Goal: Task Accomplishment & Management: Manage account settings

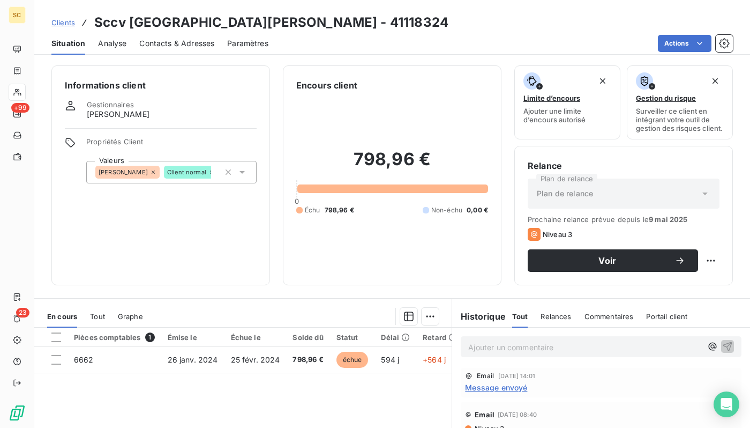
click at [63, 20] on span "Clients" at bounding box center [63, 22] width 24 height 9
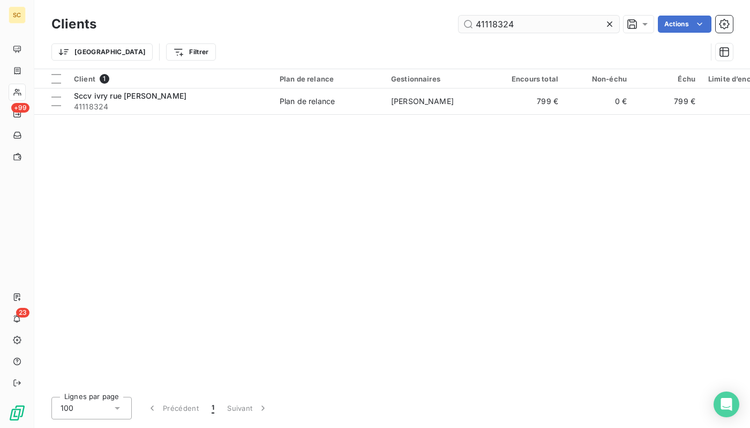
click at [511, 29] on input "41118324" at bounding box center [539, 24] width 161 height 17
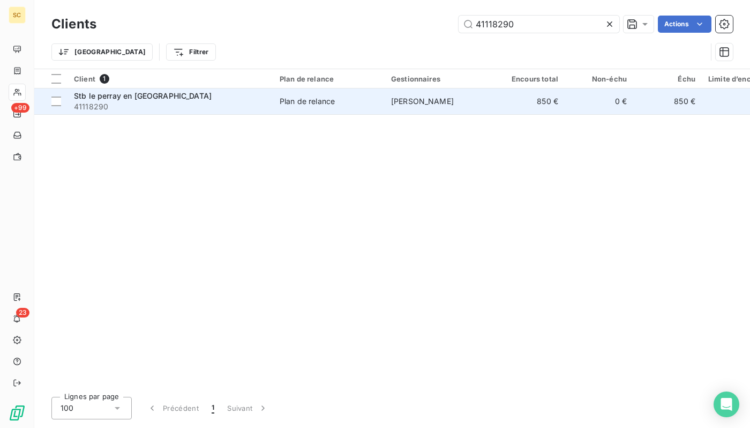
type input "41118290"
click at [354, 98] on span "Plan de relance" at bounding box center [329, 101] width 99 height 11
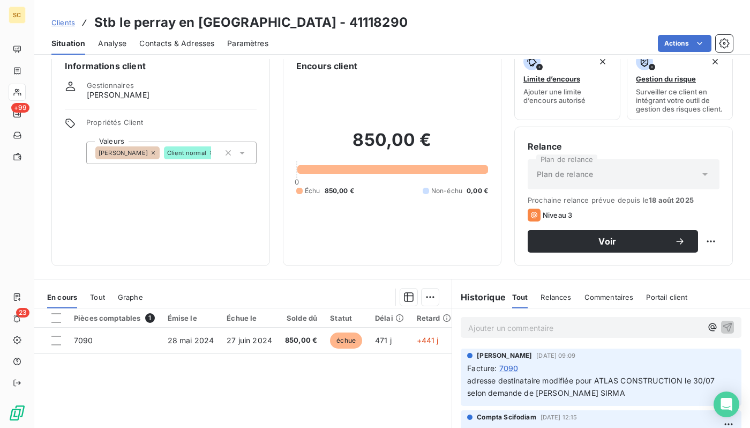
scroll to position [25, 0]
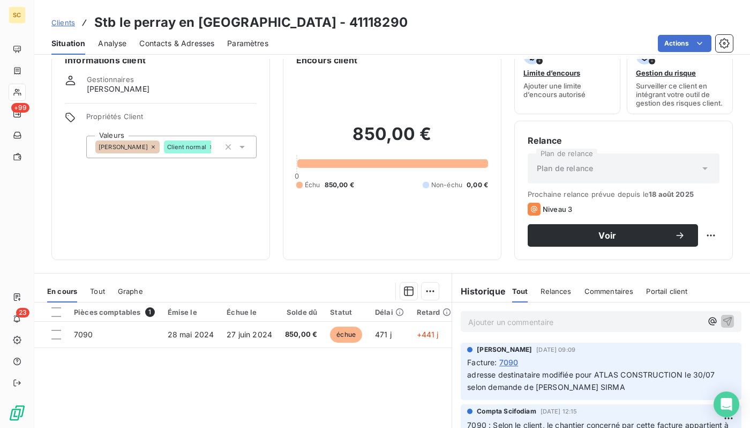
click at [181, 46] on span "Contacts & Adresses" at bounding box center [176, 43] width 75 height 11
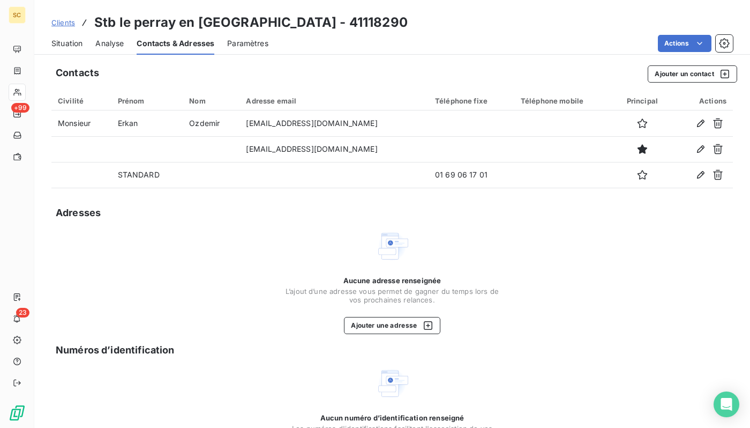
click at [51, 42] on span "Situation" at bounding box center [66, 43] width 31 height 11
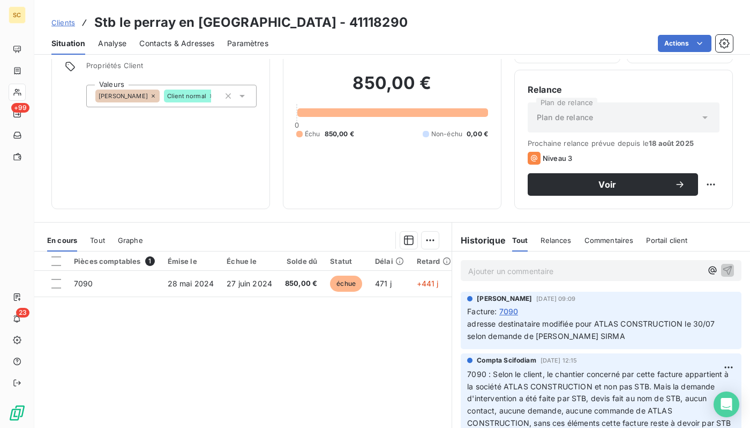
scroll to position [109, 0]
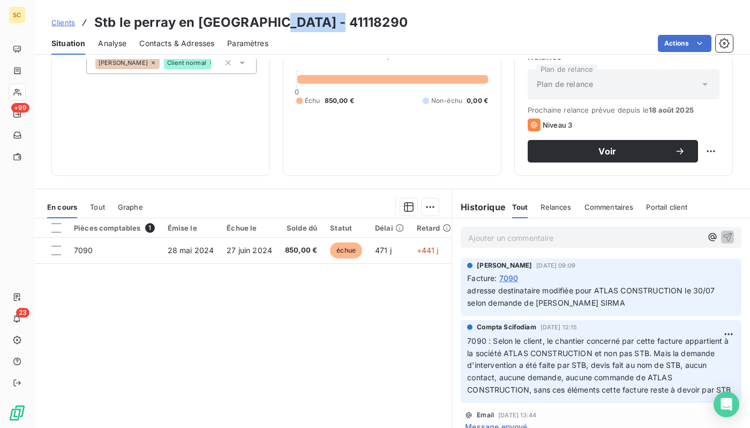
drag, startPoint x: 320, startPoint y: 24, endPoint x: 265, endPoint y: 20, distance: 54.8
click at [265, 20] on h3 "Stb le perray en [GEOGRAPHIC_DATA] - 41118290" at bounding box center [251, 22] width 314 height 19
copy h3 "41118290"
click at [502, 242] on p "Ajouter un commentaire ﻿" at bounding box center [585, 237] width 234 height 13
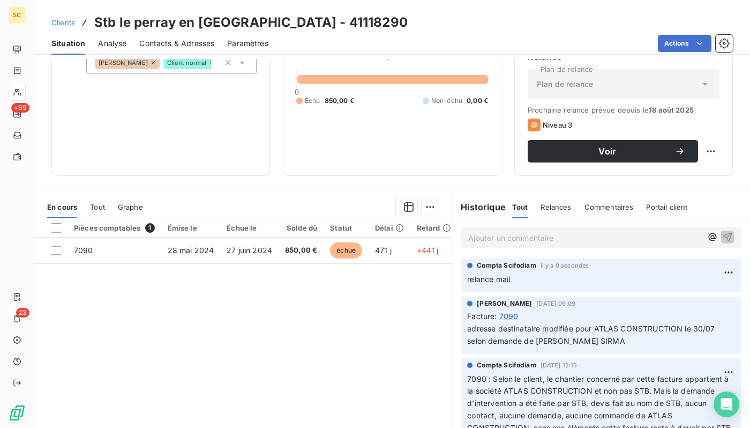
click at [56, 27] on link "Clients" at bounding box center [63, 22] width 24 height 11
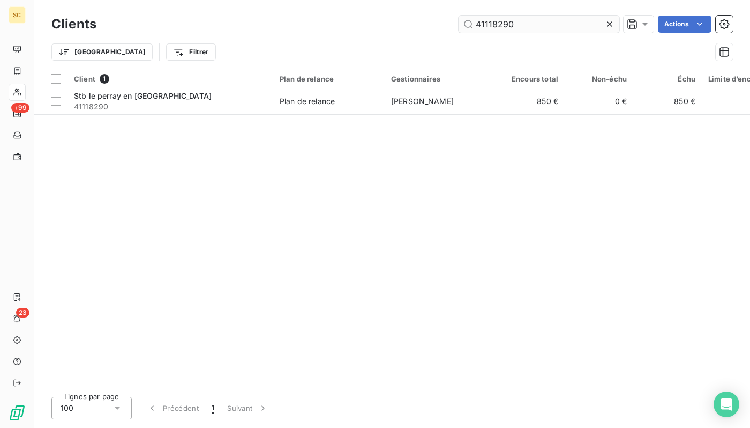
click at [578, 31] on input "41118290" at bounding box center [539, 24] width 161 height 17
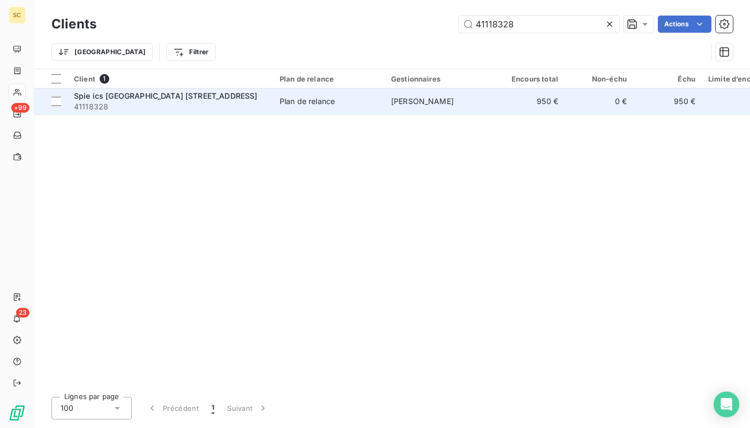
type input "41118328"
click at [251, 112] on td "Spie ics paris [STREET_ADDRESS]" at bounding box center [171, 101] width 206 height 26
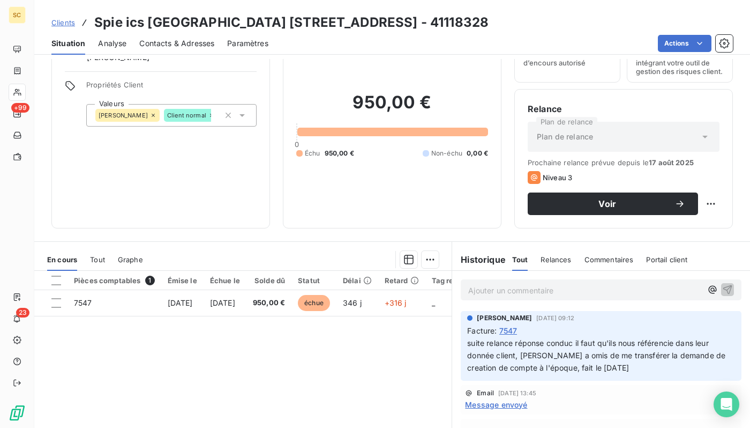
scroll to position [56, 0]
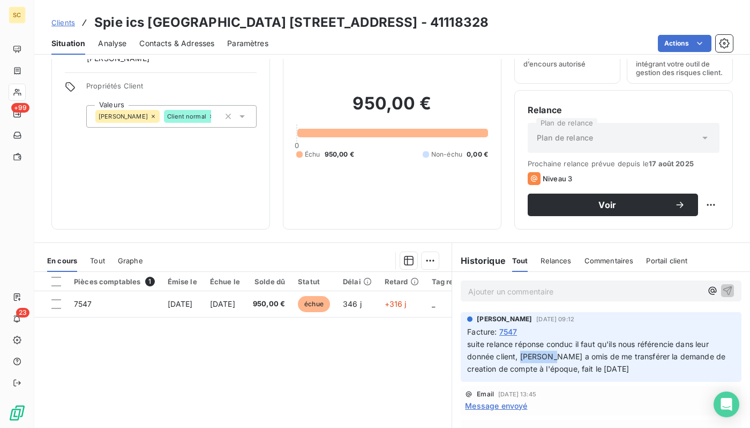
drag, startPoint x: 550, startPoint y: 355, endPoint x: 522, endPoint y: 353, distance: 28.0
click at [522, 353] on span "suite relance réponse conduc il faut qu'ils nous référencie dans leur donnée cl…" at bounding box center [597, 356] width 260 height 34
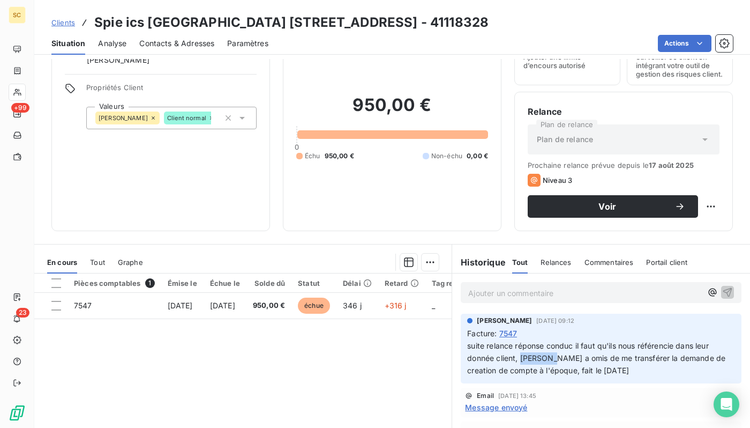
copy span "[PERSON_NAME]"
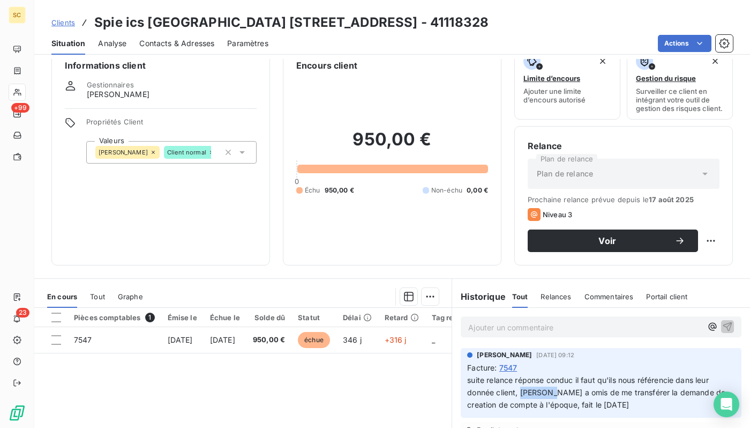
scroll to position [0, 0]
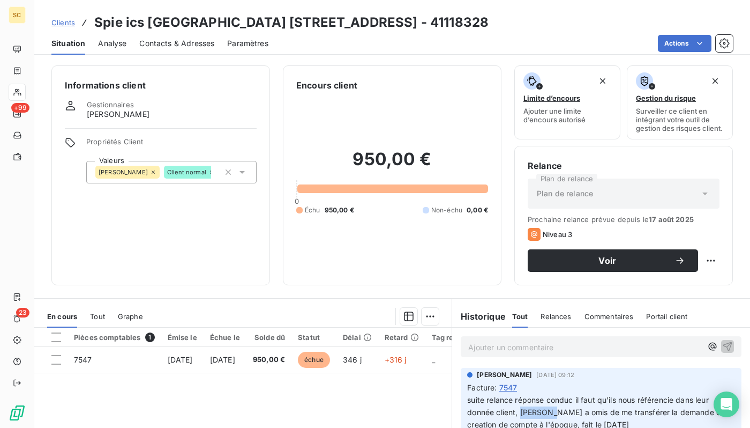
click at [186, 42] on span "Contacts & Adresses" at bounding box center [176, 43] width 75 height 11
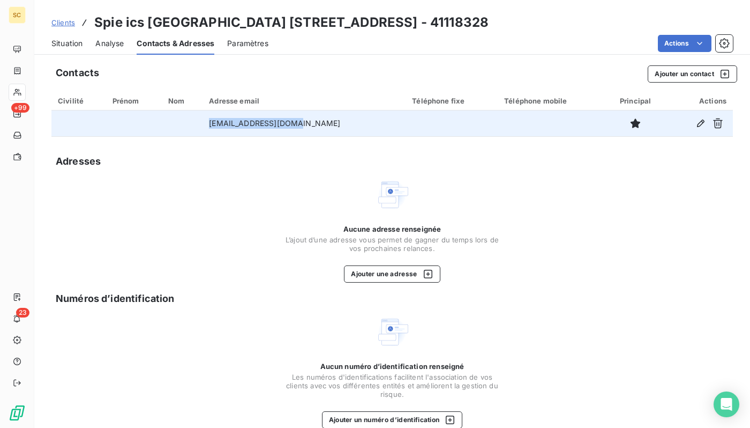
drag, startPoint x: 310, startPoint y: 123, endPoint x: 207, endPoint y: 123, distance: 102.9
click at [207, 123] on tr "[EMAIL_ADDRESS][DOMAIN_NAME]" at bounding box center [392, 123] width 682 height 26
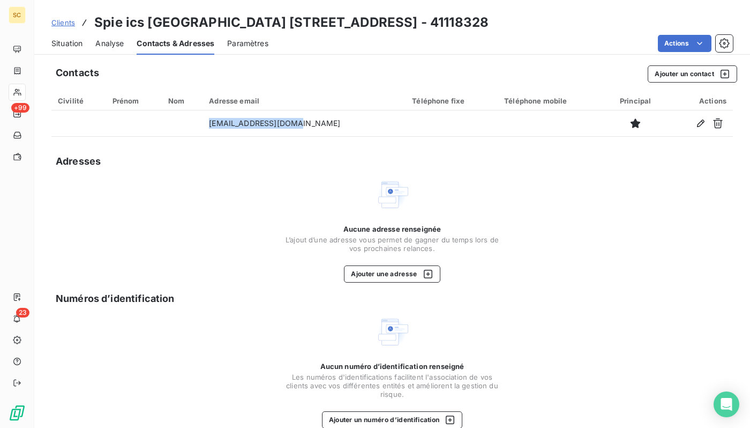
copy tr "[EMAIL_ADDRESS][DOMAIN_NAME]"
drag, startPoint x: 61, startPoint y: 42, endPoint x: 128, endPoint y: 10, distance: 73.6
click at [62, 42] on span "Situation" at bounding box center [66, 43] width 31 height 11
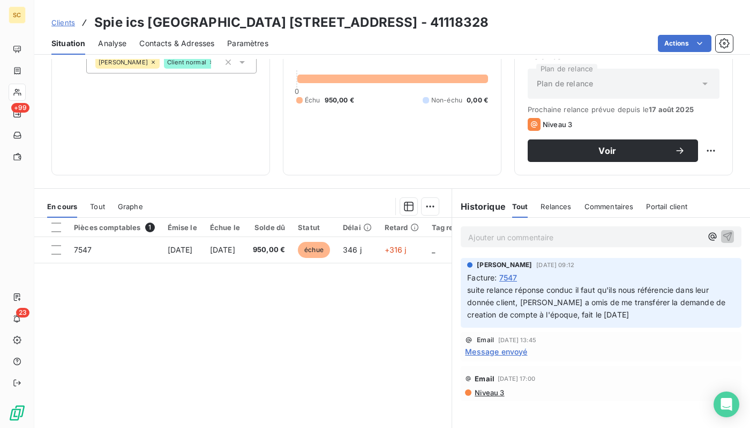
scroll to position [138, 0]
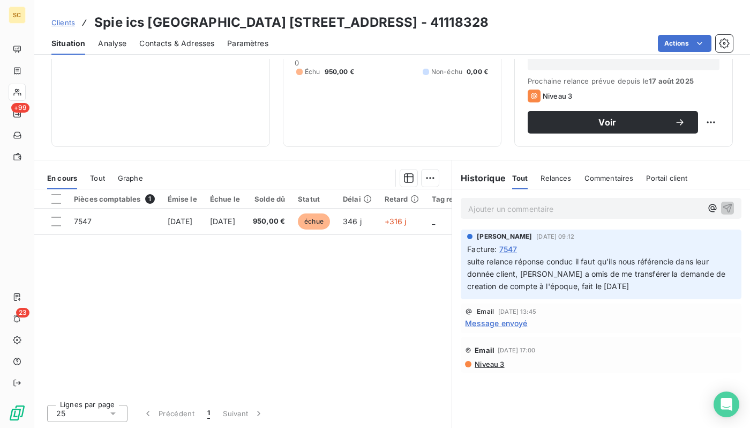
click at [150, 43] on span "Contacts & Adresses" at bounding box center [176, 43] width 75 height 11
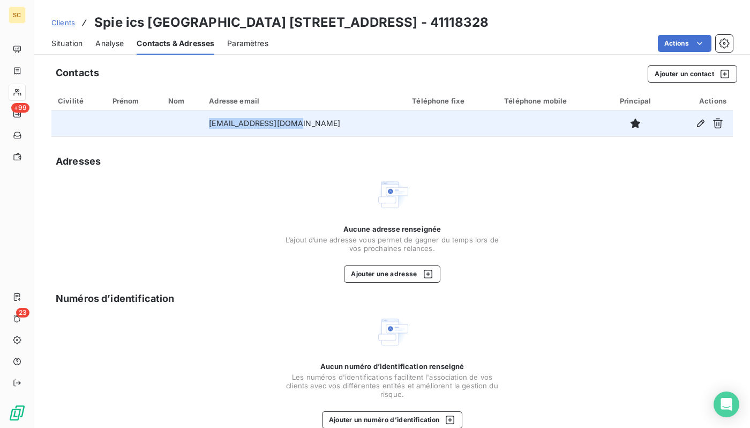
drag, startPoint x: 325, startPoint y: 120, endPoint x: 210, endPoint y: 115, distance: 114.8
click at [210, 115] on tr "[EMAIL_ADDRESS][DOMAIN_NAME]" at bounding box center [392, 123] width 682 height 26
copy tr "[EMAIL_ADDRESS][DOMAIN_NAME]"
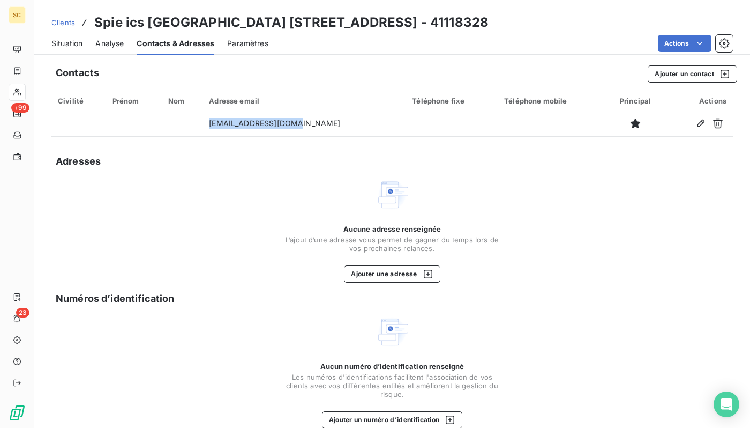
click at [69, 44] on span "Situation" at bounding box center [66, 43] width 31 height 11
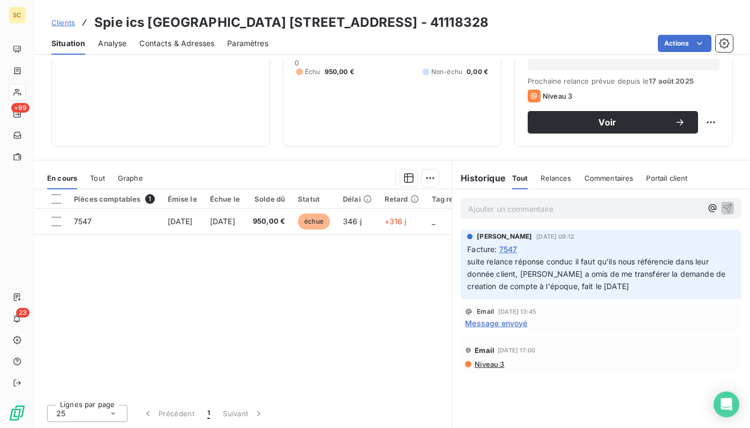
click at [514, 322] on span "Message envoyé" at bounding box center [496, 322] width 62 height 11
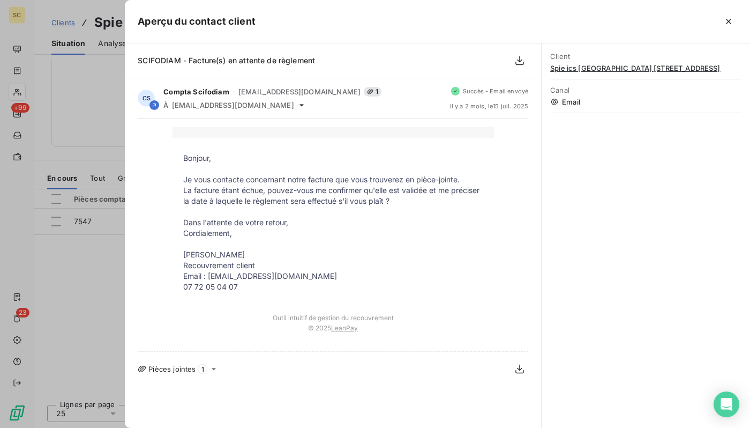
click at [94, 279] on div at bounding box center [375, 214] width 750 height 428
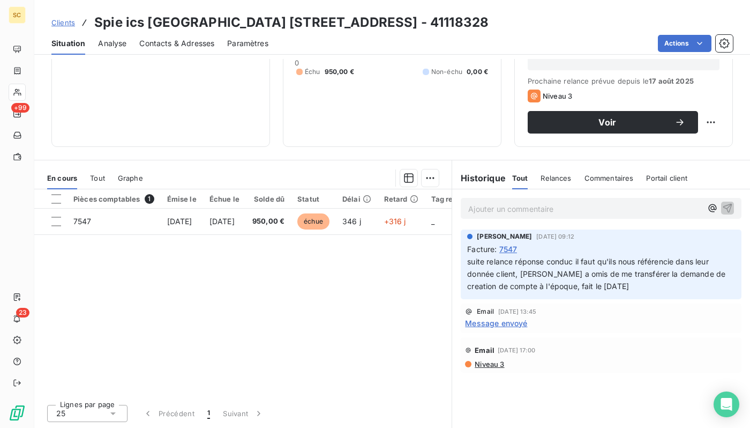
scroll to position [0, 0]
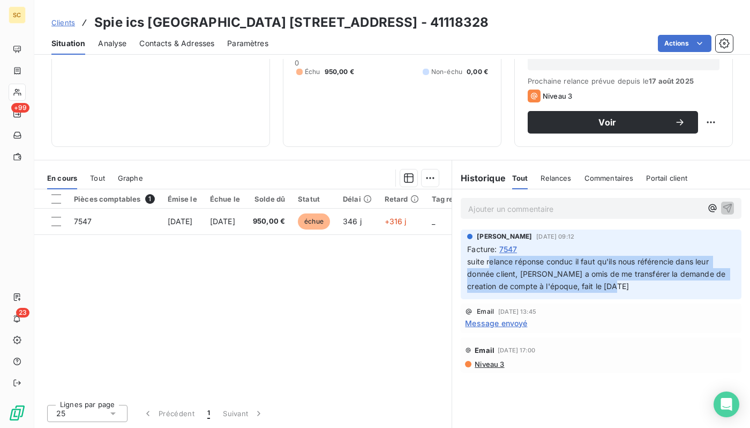
drag, startPoint x: 606, startPoint y: 286, endPoint x: 491, endPoint y: 264, distance: 116.9
click at [491, 264] on p "suite relance réponse conduc il faut qu'ils nous référencie dans leur donnée cl…" at bounding box center [601, 274] width 268 height 37
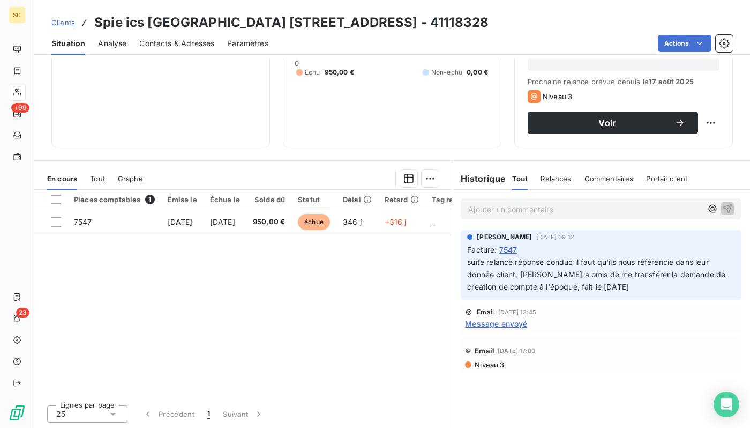
click at [177, 16] on h3 "Spie ics [GEOGRAPHIC_DATA] [STREET_ADDRESS] - 41118328" at bounding box center [291, 22] width 394 height 19
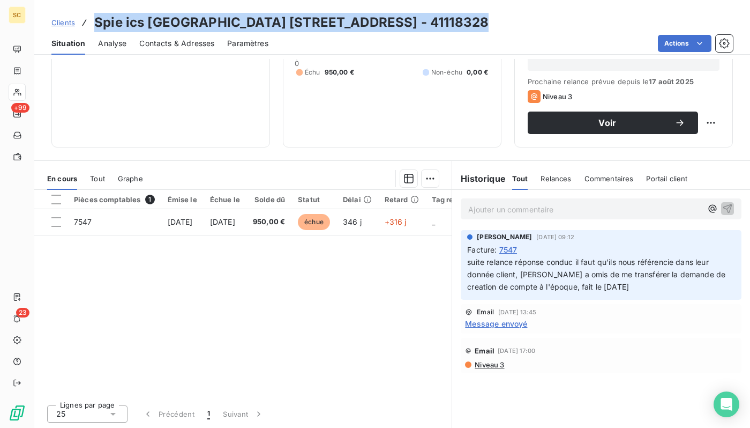
click at [177, 16] on h3 "Spie ics [GEOGRAPHIC_DATA] [STREET_ADDRESS] - 41118328" at bounding box center [291, 22] width 394 height 19
copy h3 "Spie ics [GEOGRAPHIC_DATA] [STREET_ADDRESS] - 41118328"
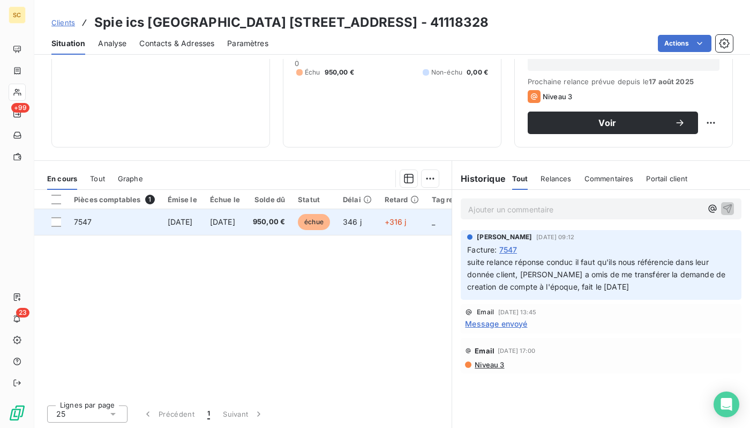
click at [193, 225] on span "[DATE]" at bounding box center [180, 221] width 25 height 9
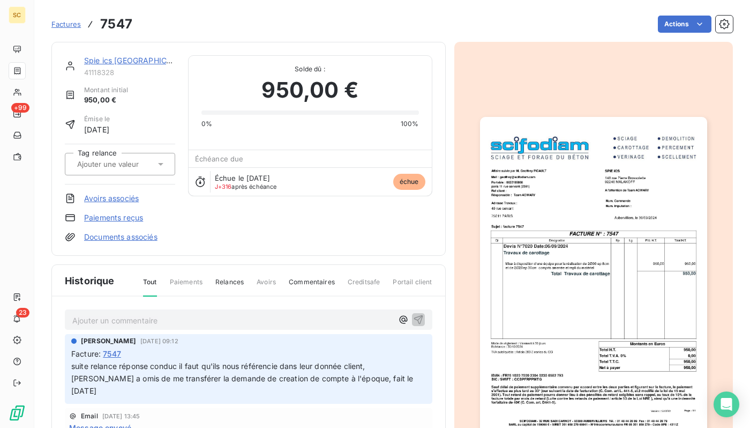
click at [645, 226] on img "button" at bounding box center [593, 277] width 227 height 321
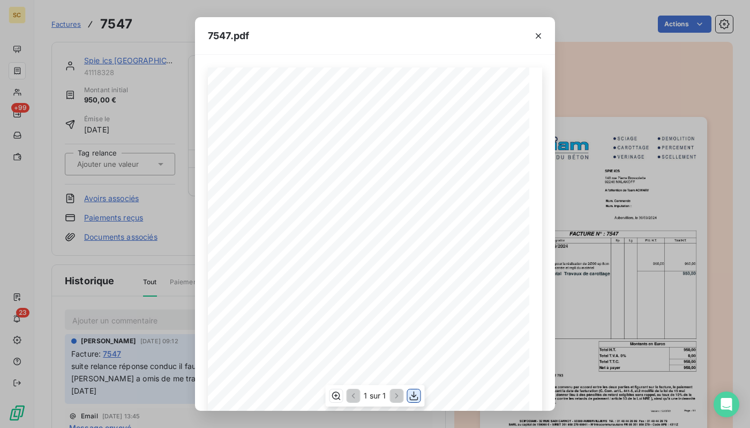
click at [413, 396] on icon "button" at bounding box center [414, 395] width 9 height 9
drag, startPoint x: 685, startPoint y: 187, endPoint x: 578, endPoint y: 175, distance: 107.8
click at [685, 187] on div "7547.pdf Qt Désignation Ep Lg P.U. H.T. Total H.T. Version : 18.00R01 Page : 1/…" at bounding box center [375, 214] width 750 height 428
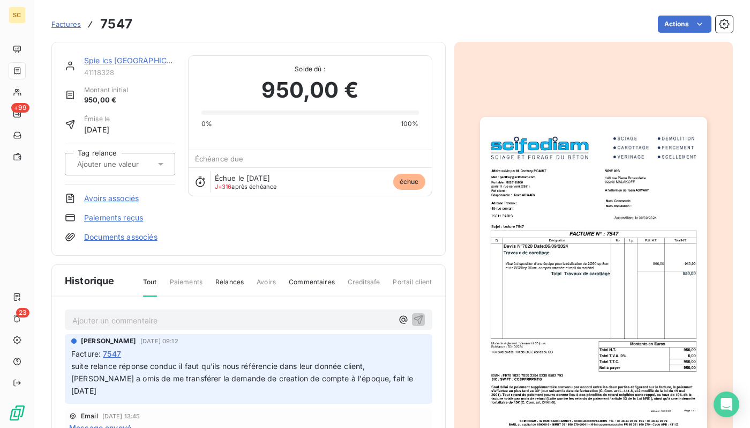
click at [147, 55] on div "Spie ics [GEOGRAPHIC_DATA] [STREET_ADDRESS]" at bounding box center [129, 60] width 91 height 11
click at [146, 59] on link "Spie ics [GEOGRAPHIC_DATA] [STREET_ADDRESS]" at bounding box center [175, 60] width 182 height 9
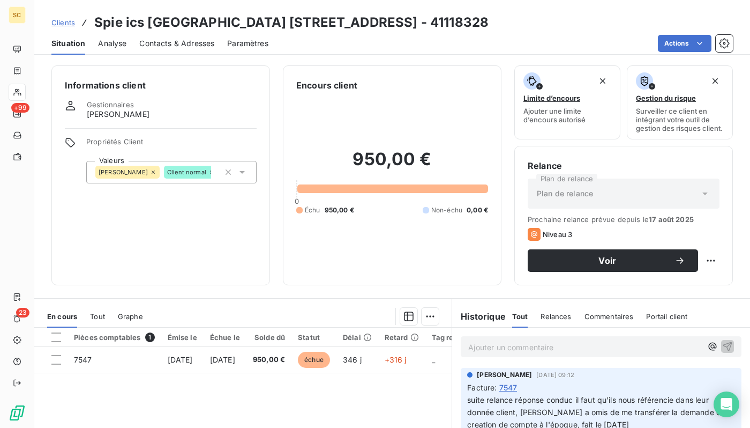
click at [502, 346] on p "Ajouter un commentaire ﻿" at bounding box center [585, 346] width 234 height 13
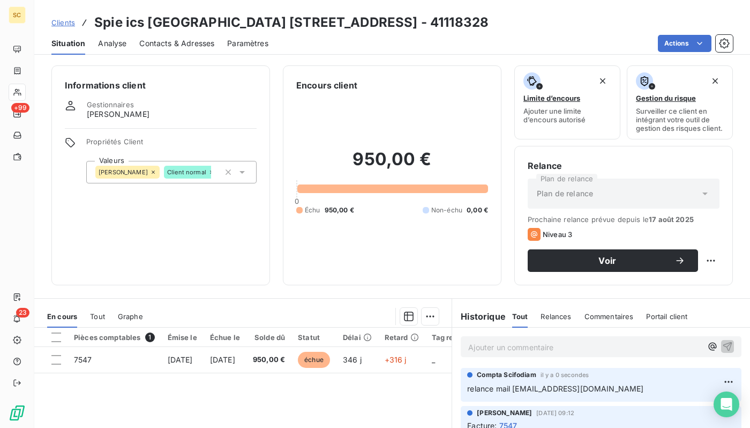
click at [59, 23] on span "Clients" at bounding box center [63, 22] width 24 height 9
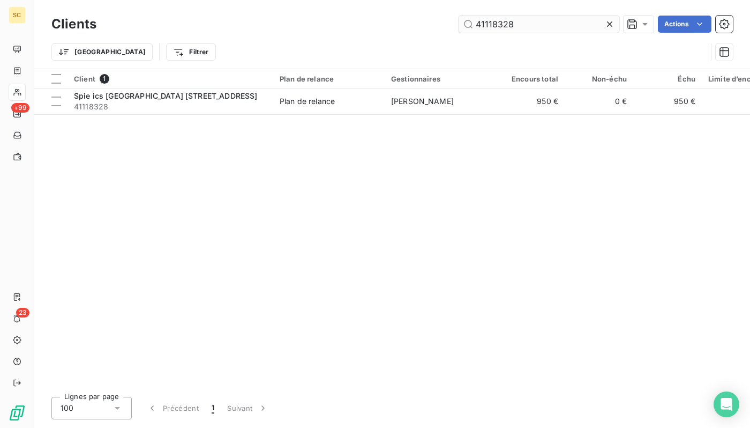
click at [528, 24] on input "41118328" at bounding box center [539, 24] width 161 height 17
type input "41114754"
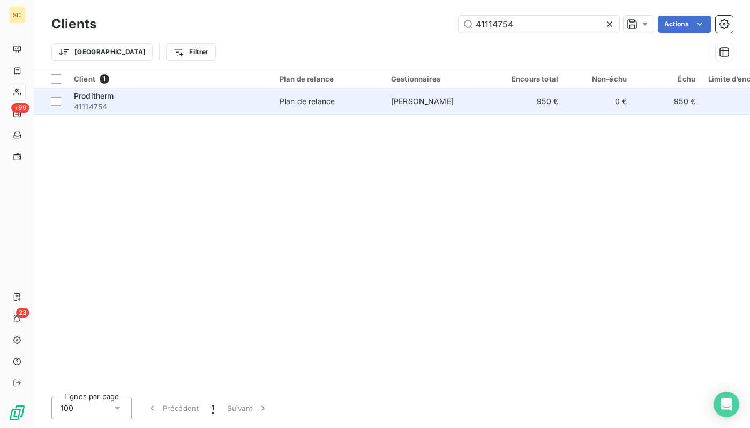
click at [390, 98] on td "[PERSON_NAME]" at bounding box center [440, 101] width 111 height 26
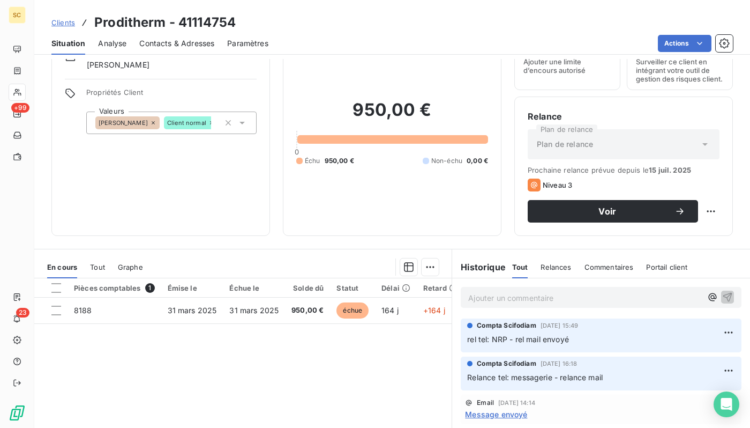
scroll to position [38, 0]
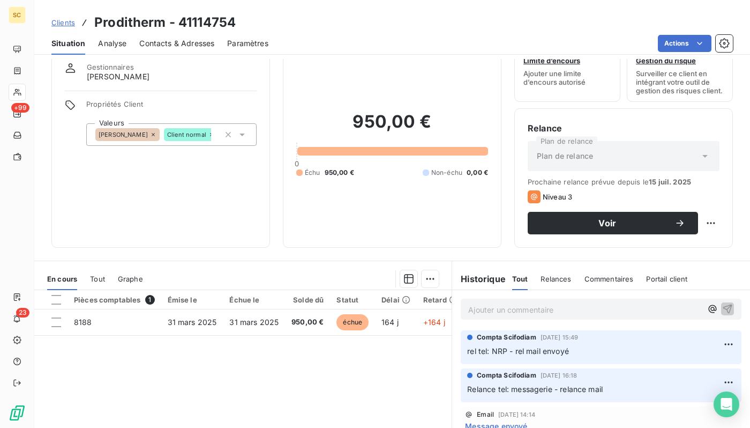
click at [187, 43] on span "Contacts & Adresses" at bounding box center [176, 43] width 75 height 11
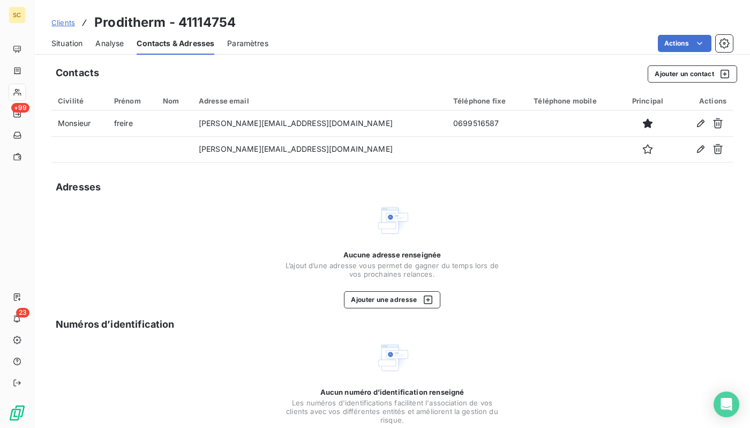
click at [76, 45] on span "Situation" at bounding box center [66, 43] width 31 height 11
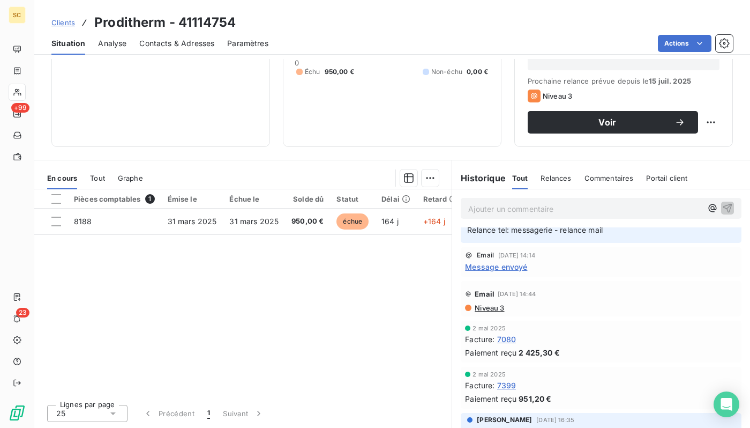
scroll to position [0, 0]
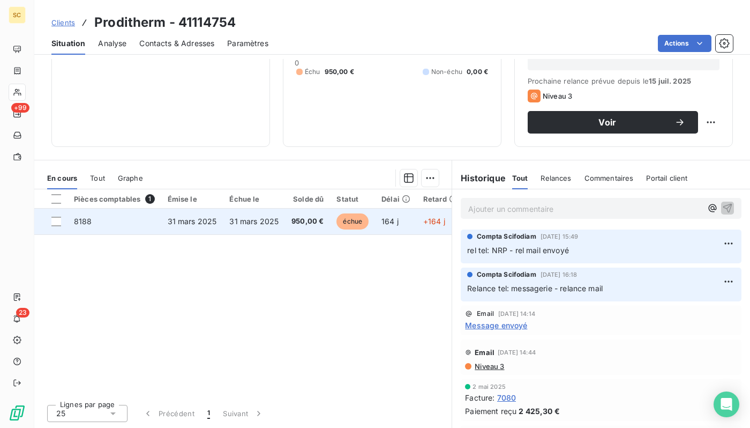
click at [279, 214] on td "31 mars 2025" at bounding box center [254, 221] width 62 height 26
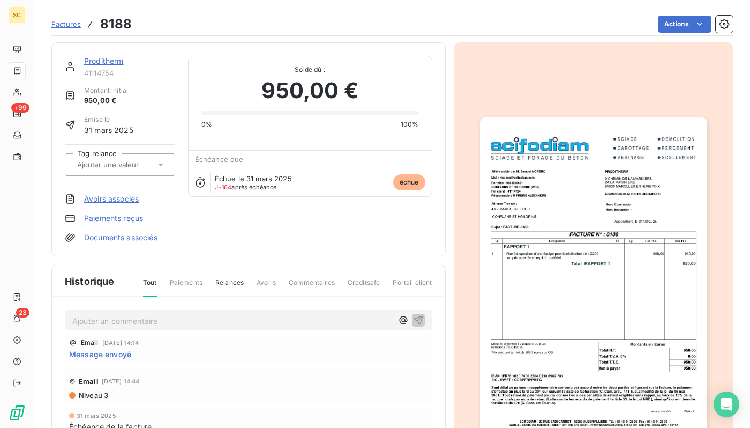
scroll to position [3, 0]
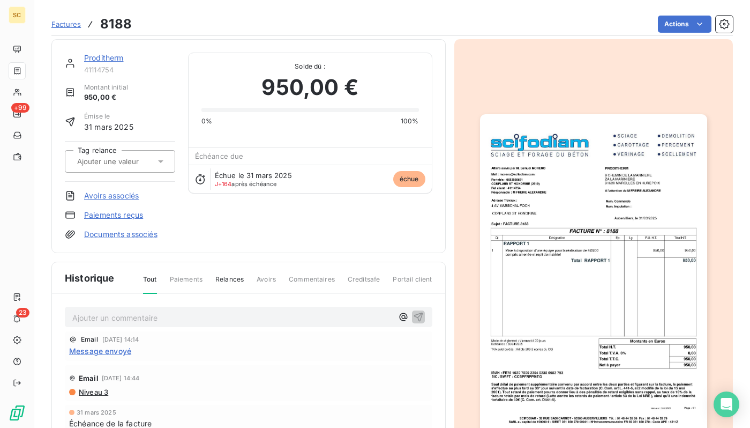
click at [610, 265] on img "button" at bounding box center [593, 274] width 227 height 321
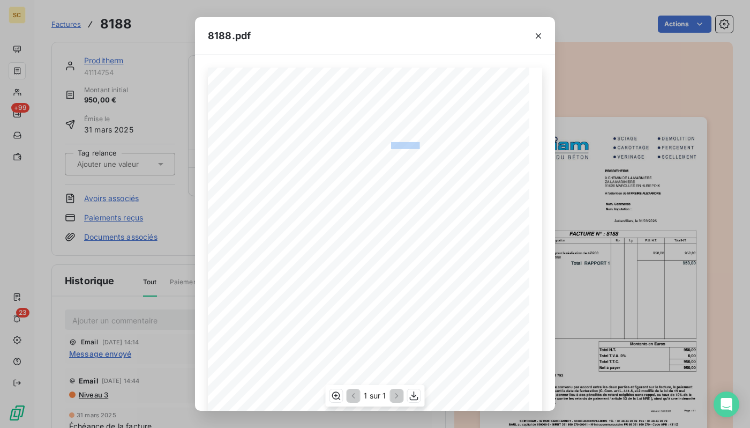
drag, startPoint x: 419, startPoint y: 144, endPoint x: 384, endPoint y: 143, distance: 34.9
click at [384, 143] on div "Qt Désignation Ep Lg P.U. H.T. Total H.T. Version : 18.00R01 Page : 1/1 SCIFODI…" at bounding box center [375, 295] width 322 height 455
click at [691, 230] on div "8188.pdf Qt Désignation Ep Lg P.U. H.T. Total H.T. Version : 18.00R01 Page : 1/…" at bounding box center [375, 214] width 750 height 428
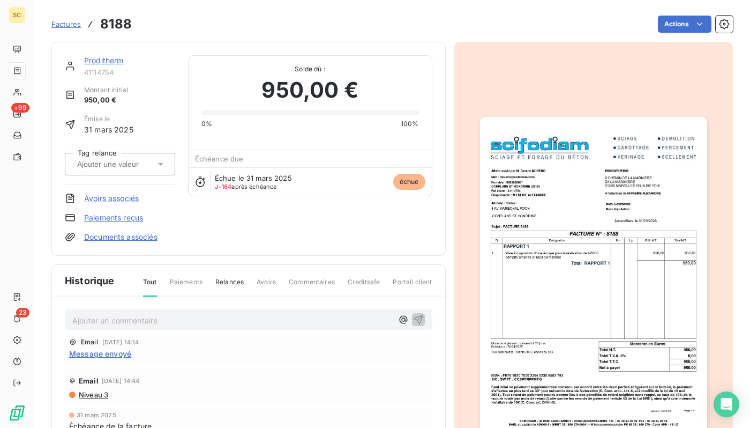
click at [565, 197] on img "button" at bounding box center [593, 277] width 227 height 321
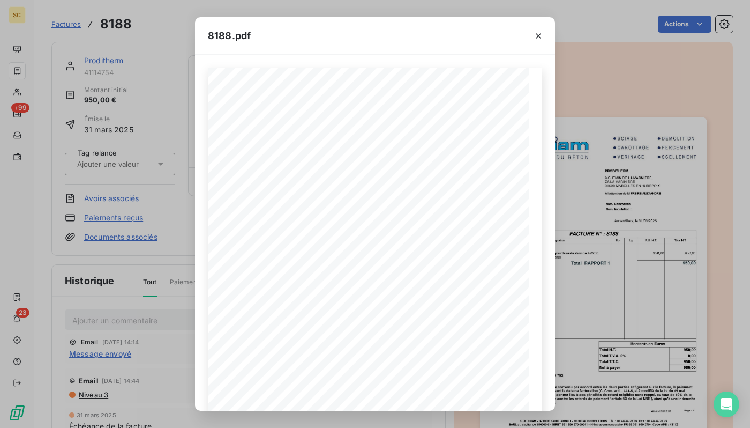
click at [181, 114] on div "8188.pdf Qt Désignation Ep Lg P.U. H.T. Total H.T. Version : 18.00R01 Page : 1/…" at bounding box center [375, 214] width 750 height 428
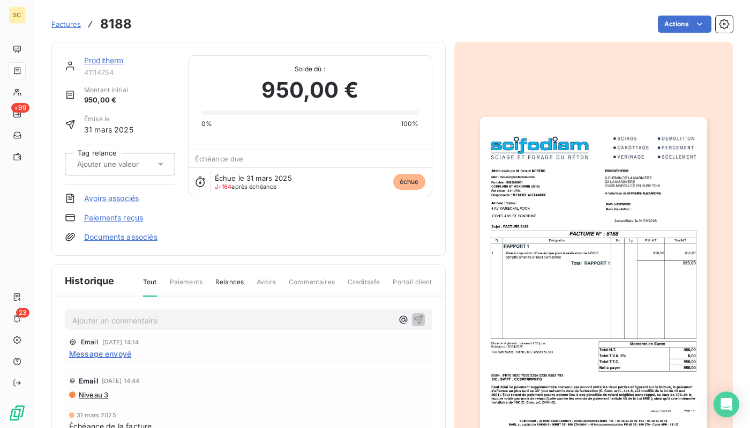
click at [120, 65] on link "Proditherm" at bounding box center [104, 60] width 40 height 9
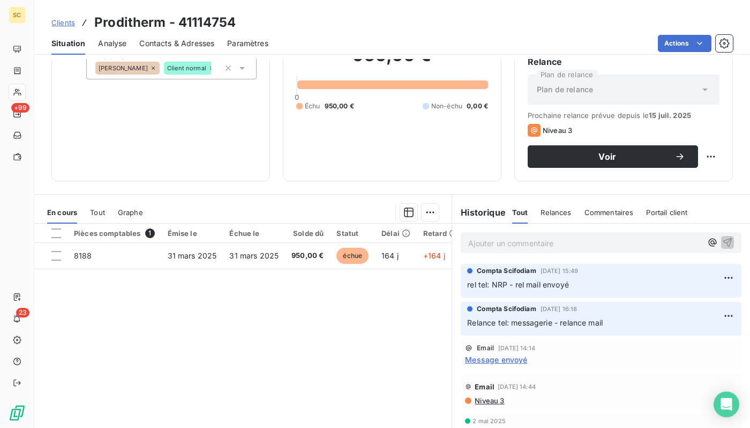
scroll to position [138, 0]
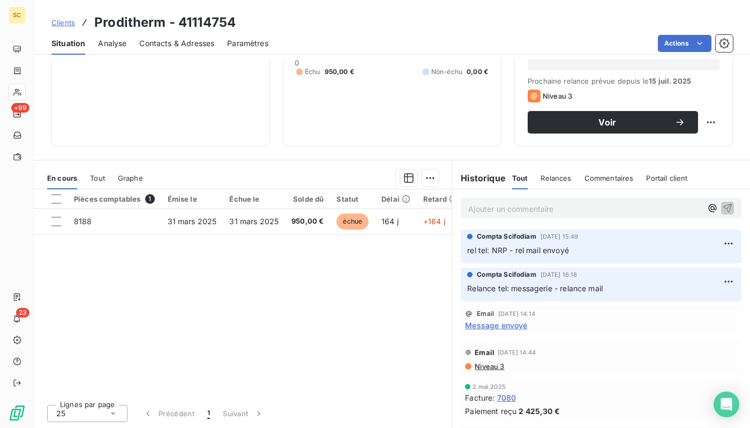
click at [175, 41] on span "Contacts & Adresses" at bounding box center [176, 43] width 75 height 11
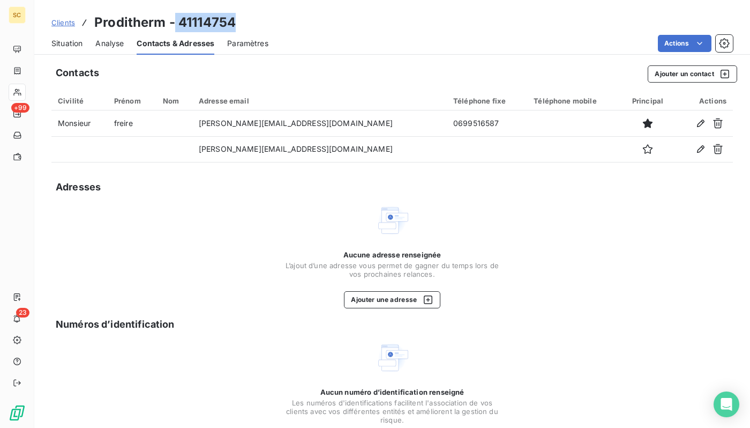
drag, startPoint x: 272, startPoint y: 19, endPoint x: 162, endPoint y: 24, distance: 110.5
click at [171, 23] on div "Clients Proditherm - 41114754" at bounding box center [392, 22] width 716 height 19
click at [58, 47] on span "Situation" at bounding box center [66, 43] width 31 height 11
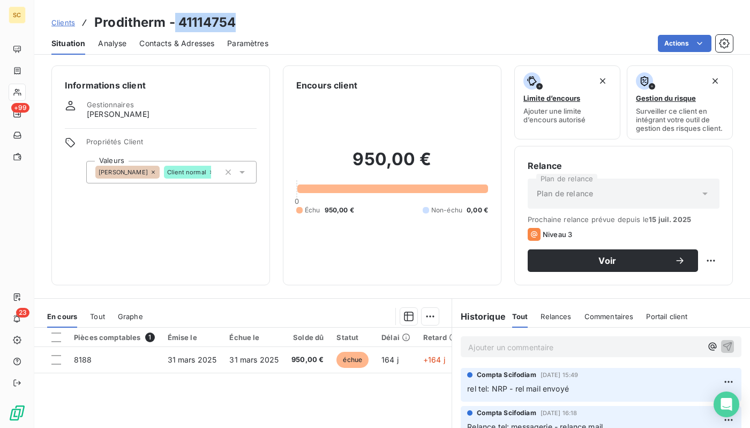
click at [167, 49] on div "Contacts & Adresses" at bounding box center [176, 43] width 75 height 23
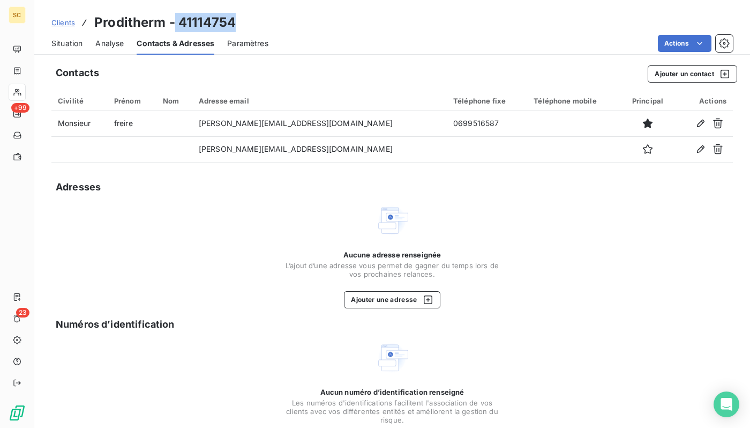
click at [55, 41] on span "Situation" at bounding box center [66, 43] width 31 height 11
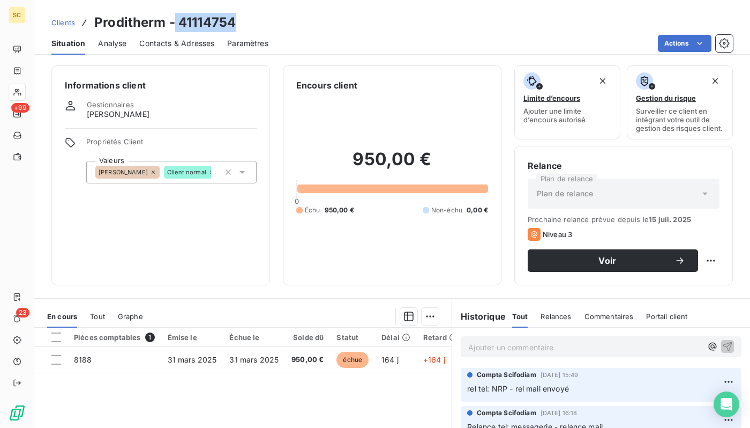
click at [174, 40] on span "Contacts & Adresses" at bounding box center [176, 43] width 75 height 11
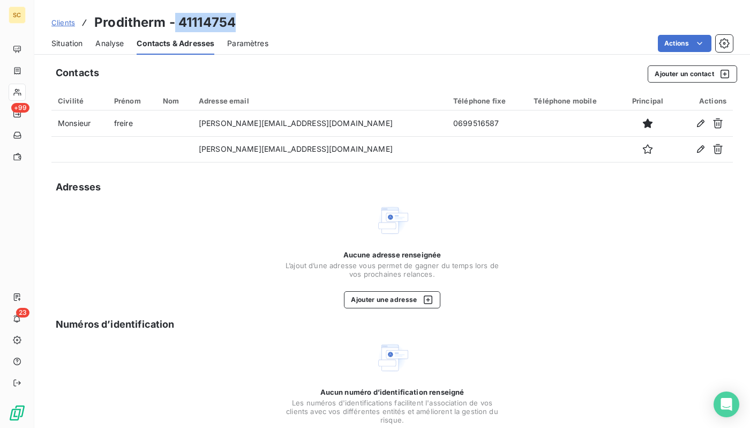
click at [74, 41] on span "Situation" at bounding box center [66, 43] width 31 height 11
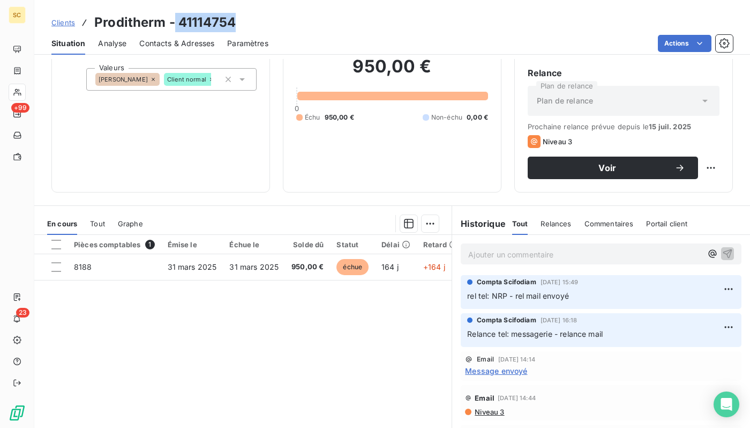
scroll to position [0, 0]
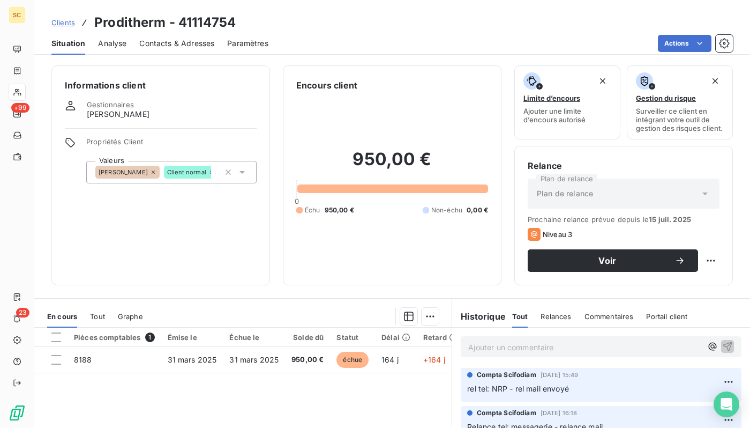
click at [132, 44] on div "Situation Analyse Contacts & Adresses Paramètres Actions" at bounding box center [392, 43] width 716 height 23
click at [165, 41] on span "Contacts & Adresses" at bounding box center [176, 43] width 75 height 11
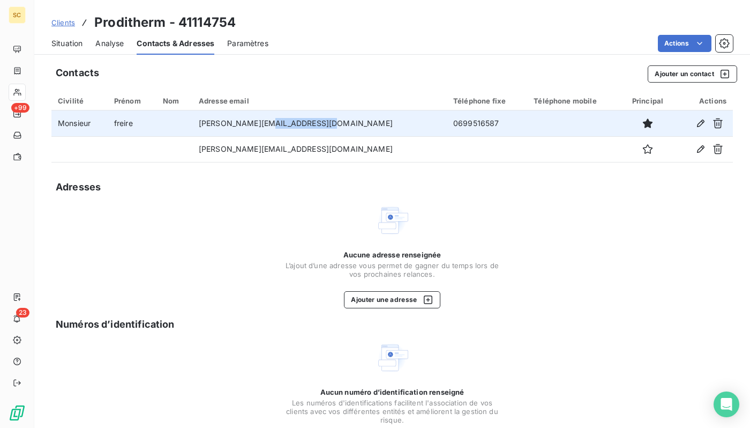
drag, startPoint x: 342, startPoint y: 123, endPoint x: 284, endPoint y: 125, distance: 58.5
click at [284, 125] on td "[PERSON_NAME][EMAIL_ADDRESS][DOMAIN_NAME]" at bounding box center [319, 123] width 255 height 26
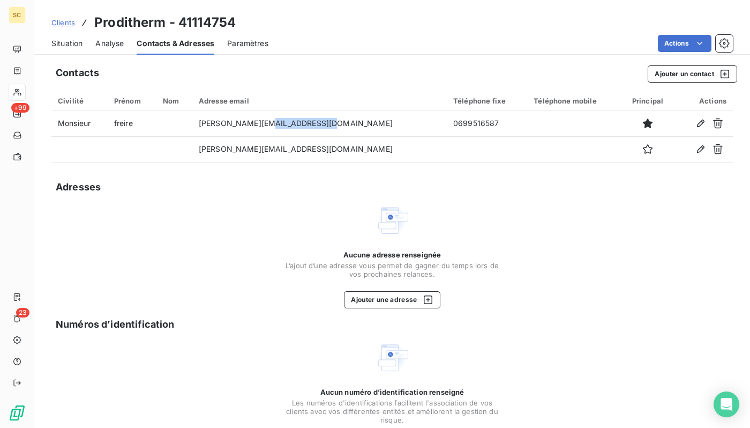
copy td "@[DOMAIN_NAME]"
click at [71, 38] on span "Situation" at bounding box center [66, 43] width 31 height 11
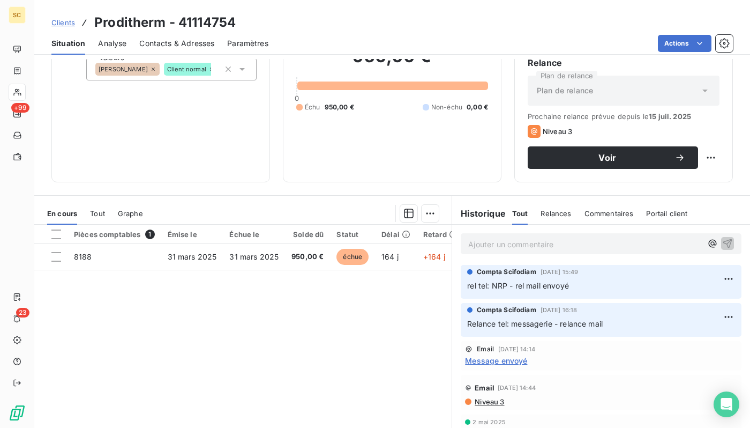
scroll to position [120, 0]
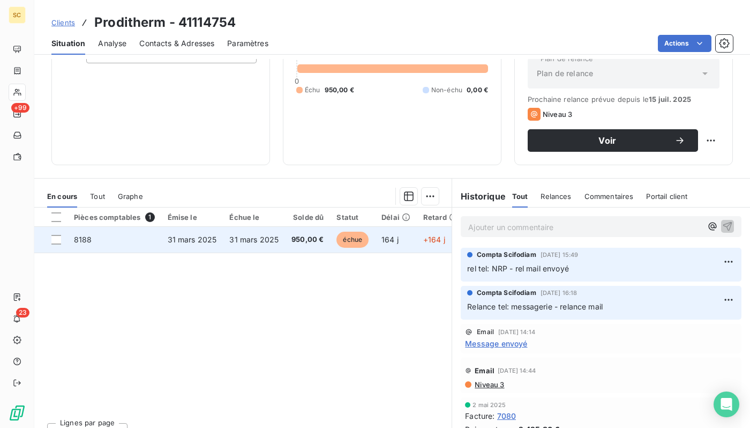
click at [173, 238] on span "31 mars 2025" at bounding box center [192, 239] width 49 height 9
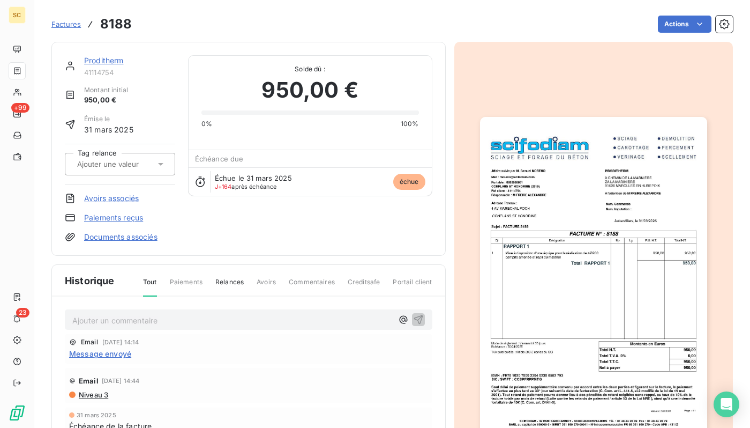
click at [569, 235] on img "button" at bounding box center [593, 277] width 227 height 321
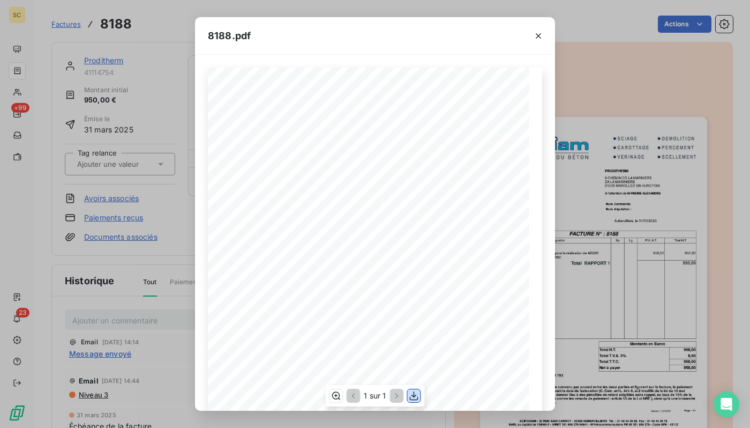
drag, startPoint x: 413, startPoint y: 395, endPoint x: 541, endPoint y: 101, distance: 320.2
click at [413, 395] on icon "button" at bounding box center [414, 395] width 11 height 11
click at [625, 137] on div "8188.pdf Qt Désignation Ep Lg P.U. H.T. Total H.T. Version : 18.00R01 Page : 1/…" at bounding box center [375, 214] width 750 height 428
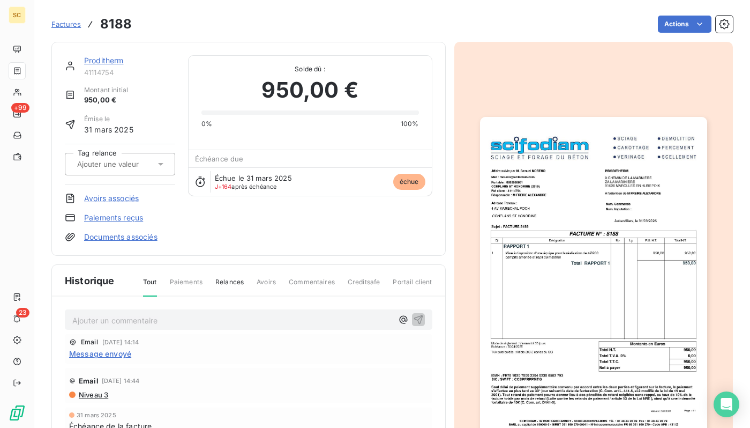
click at [107, 59] on link "Proditherm" at bounding box center [104, 60] width 40 height 9
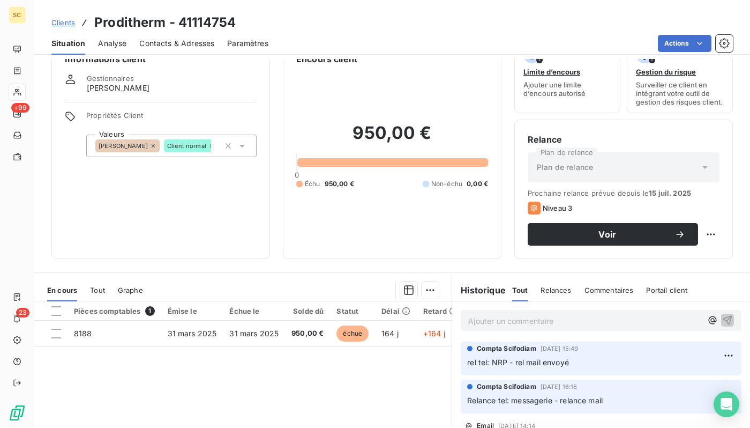
scroll to position [23, 0]
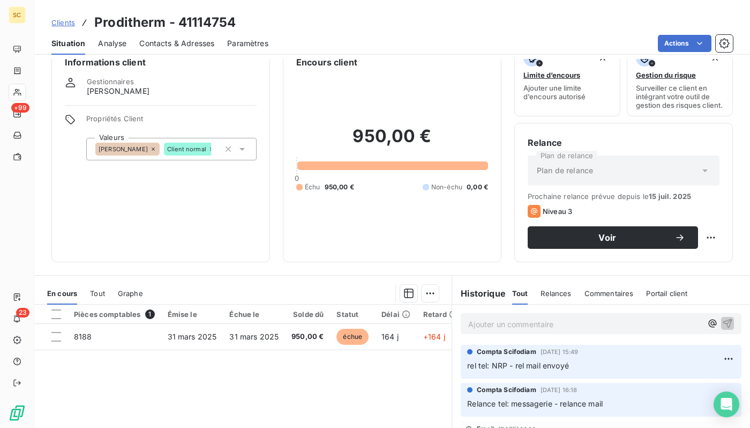
click at [169, 47] on span "Contacts & Adresses" at bounding box center [176, 43] width 75 height 11
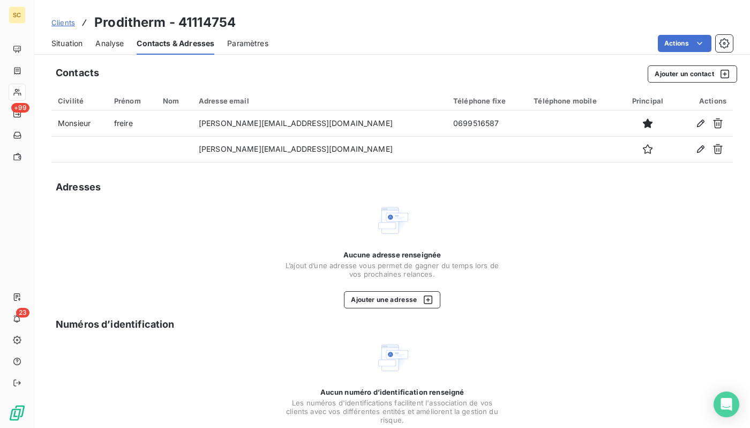
click at [55, 43] on span "Situation" at bounding box center [66, 43] width 31 height 11
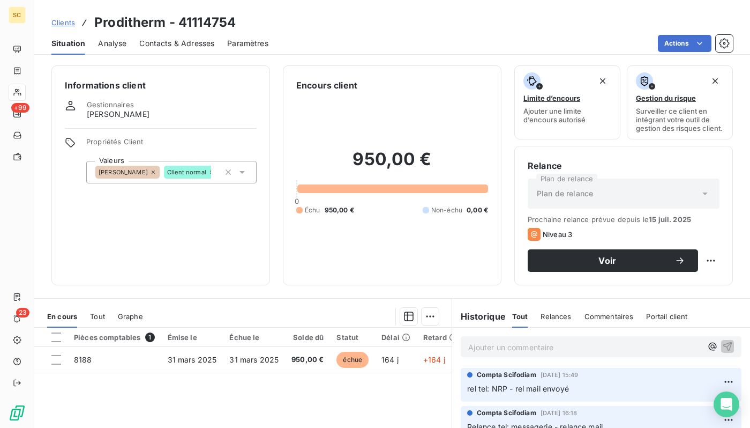
drag, startPoint x: 189, startPoint y: 40, endPoint x: 330, endPoint y: 8, distance: 145.2
click at [190, 40] on span "Contacts & Adresses" at bounding box center [176, 43] width 75 height 11
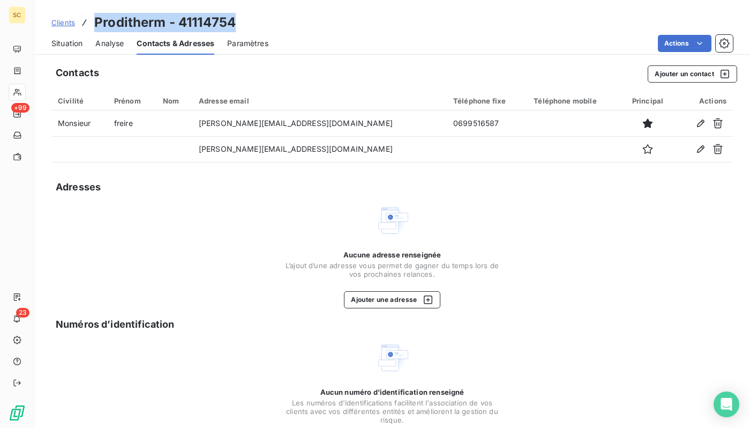
drag, startPoint x: 173, startPoint y: 30, endPoint x: 95, endPoint y: 26, distance: 77.3
click at [95, 26] on div "Clients Proditherm - 41114754" at bounding box center [392, 22] width 716 height 19
copy h3 "Proditherm - 41114754"
drag, startPoint x: 65, startPoint y: 43, endPoint x: 86, endPoint y: 51, distance: 22.4
click at [65, 43] on span "Situation" at bounding box center [66, 43] width 31 height 11
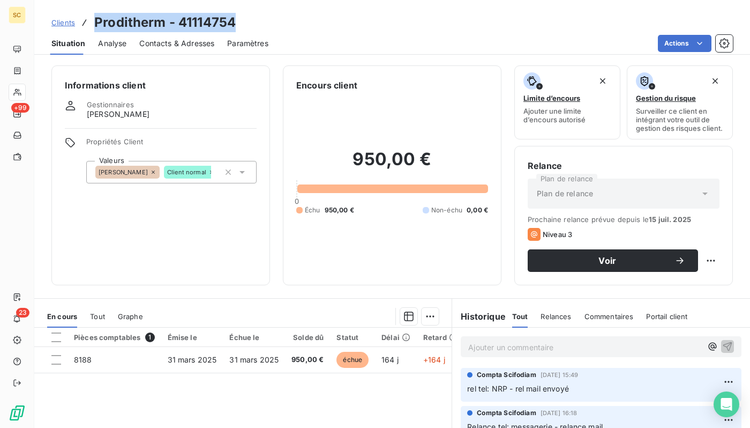
scroll to position [138, 0]
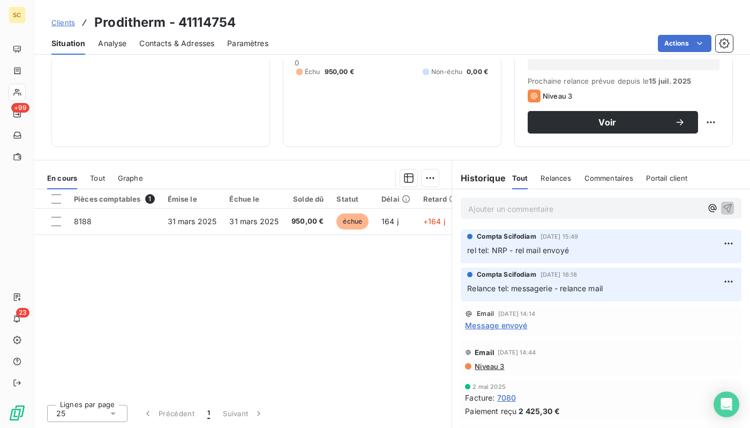
click at [528, 210] on p "Ajouter un commentaire ﻿" at bounding box center [585, 208] width 234 height 13
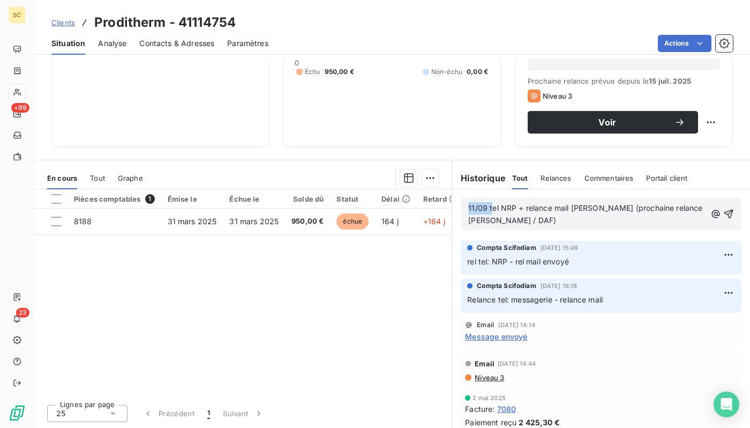
drag, startPoint x: 492, startPoint y: 208, endPoint x: 445, endPoint y: 206, distance: 47.2
click at [445, 206] on div "En cours Tout Graphe Pièces comptables 1 Émise le Échue le Solde dû Statut Déla…" at bounding box center [392, 294] width 716 height 268
drag, startPoint x: 560, startPoint y: 218, endPoint x: 581, endPoint y: 205, distance: 24.7
click at [581, 205] on p "Tel NRP + relance mail [PERSON_NAME] (prochaine relance [PERSON_NAME] / DAF)" at bounding box center [587, 214] width 238 height 25
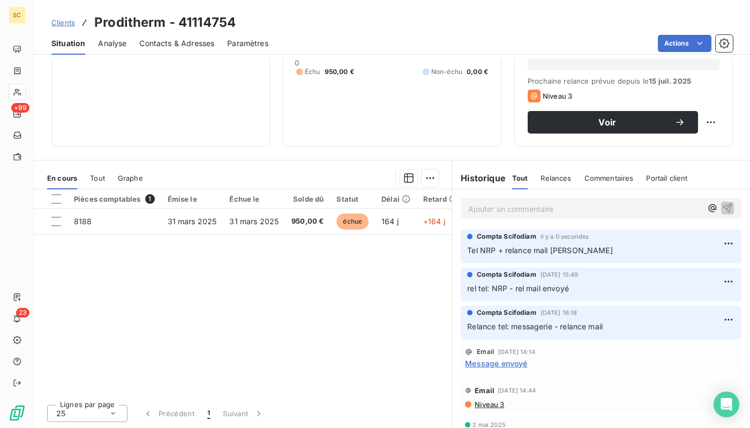
click at [76, 23] on div "Clients Proditherm - 41114754" at bounding box center [143, 22] width 184 height 19
click at [70, 23] on span "Clients" at bounding box center [63, 22] width 24 height 9
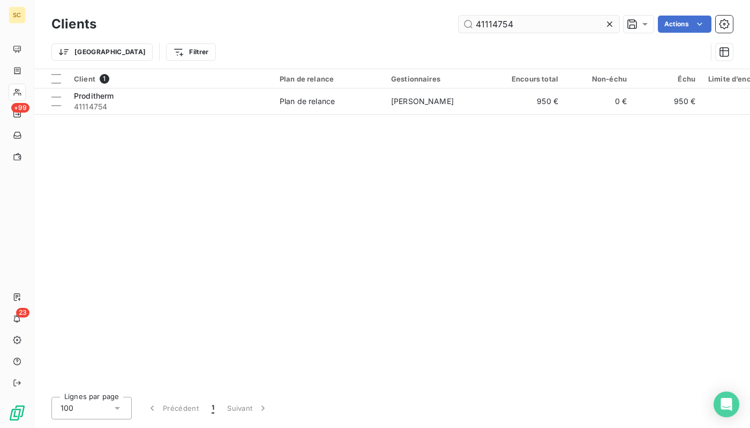
click at [550, 27] on input "41114754" at bounding box center [539, 24] width 161 height 17
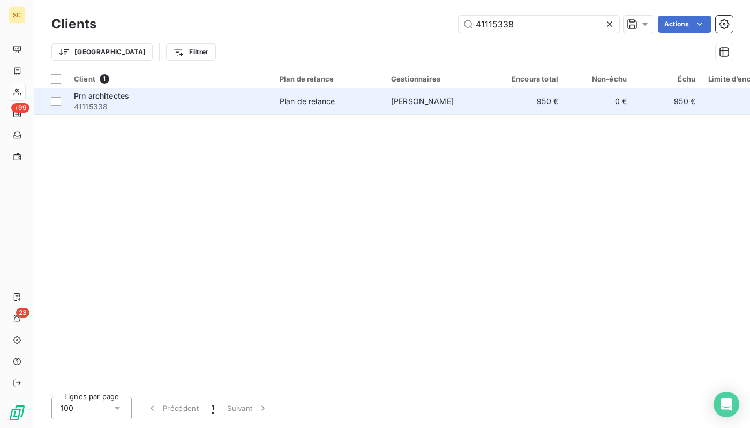
type input "41115338"
click at [287, 103] on div "Plan de relance" at bounding box center [307, 101] width 55 height 11
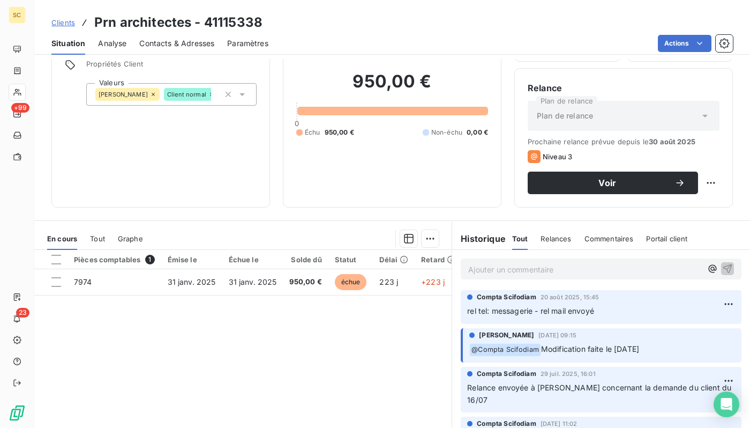
scroll to position [138, 0]
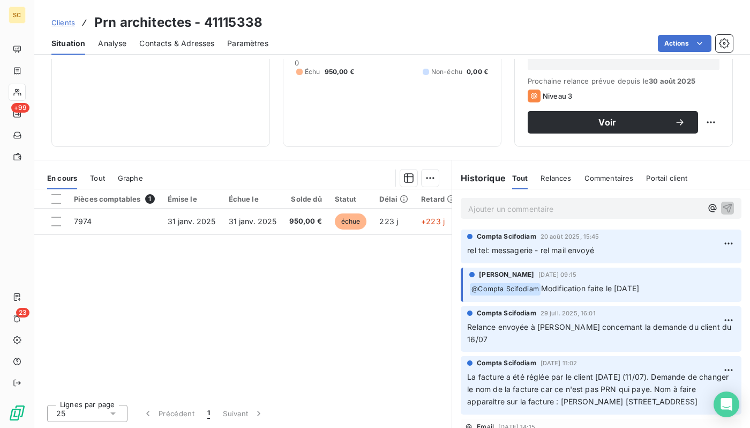
click at [147, 51] on div "Contacts & Adresses" at bounding box center [176, 43] width 75 height 23
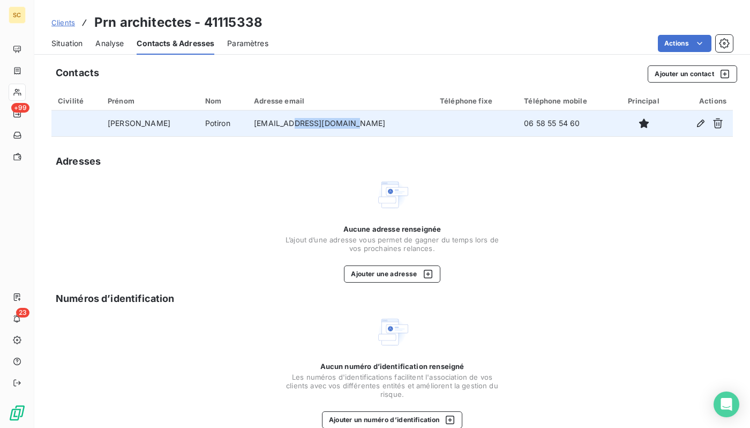
drag, startPoint x: 323, startPoint y: 123, endPoint x: 271, endPoint y: 123, distance: 52.0
click at [271, 123] on td "[EMAIL_ADDRESS][DOMAIN_NAME]" at bounding box center [341, 123] width 186 height 26
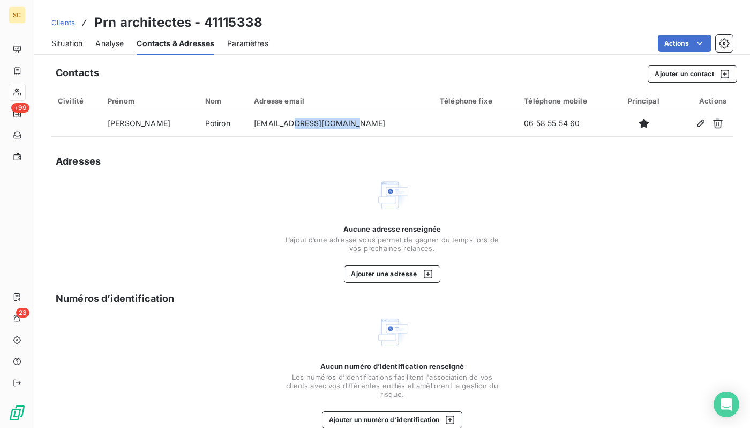
copy td "prnarchitectes"
click at [64, 43] on span "Situation" at bounding box center [66, 43] width 31 height 11
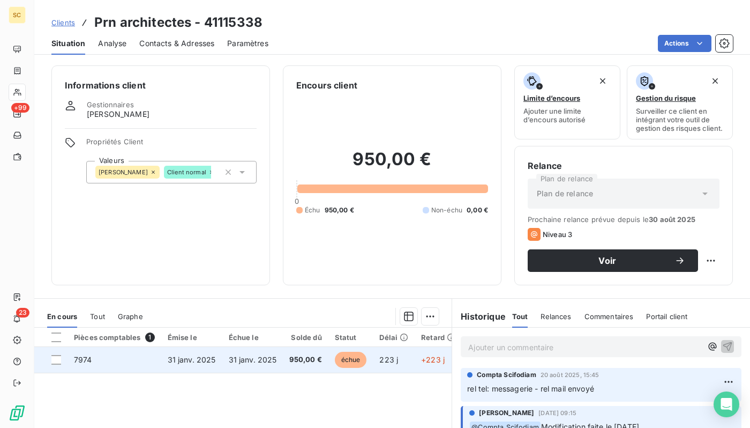
click at [280, 366] on td "31 janv. 2025" at bounding box center [252, 360] width 61 height 26
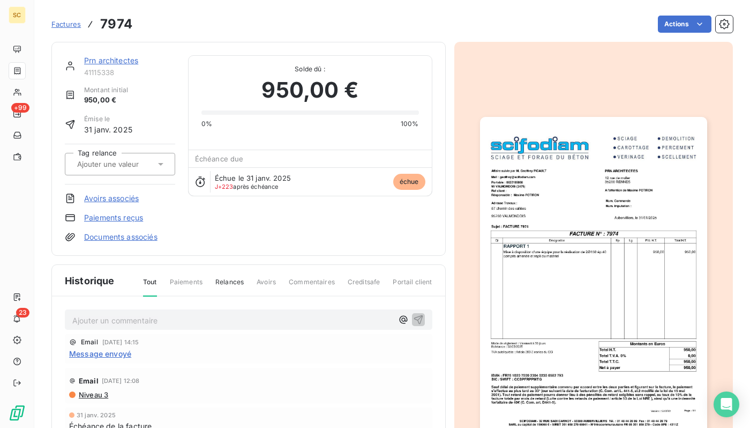
click at [130, 63] on link "Prn architectes" at bounding box center [111, 60] width 54 height 9
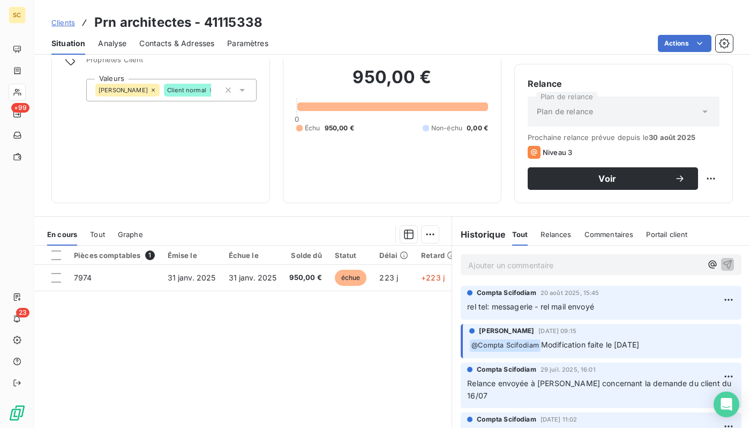
scroll to position [86, 0]
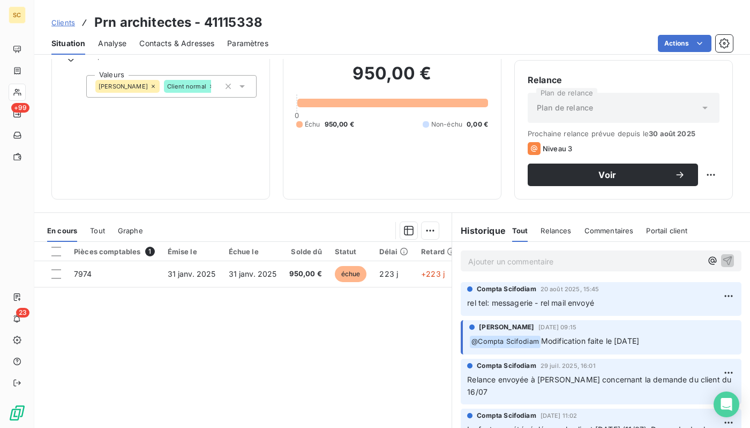
click at [511, 260] on p "Ajouter un commentaire ﻿" at bounding box center [585, 261] width 234 height 13
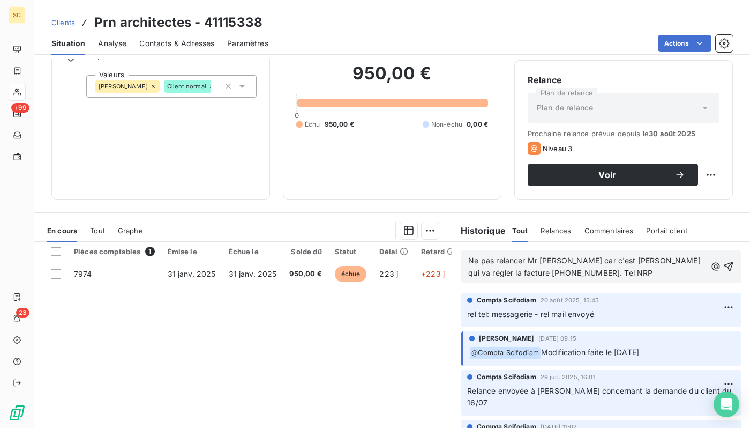
click at [573, 270] on span "Ne pas relancer Mr [PERSON_NAME] car c'est [PERSON_NAME] qui va régler la factu…" at bounding box center [585, 266] width 235 height 21
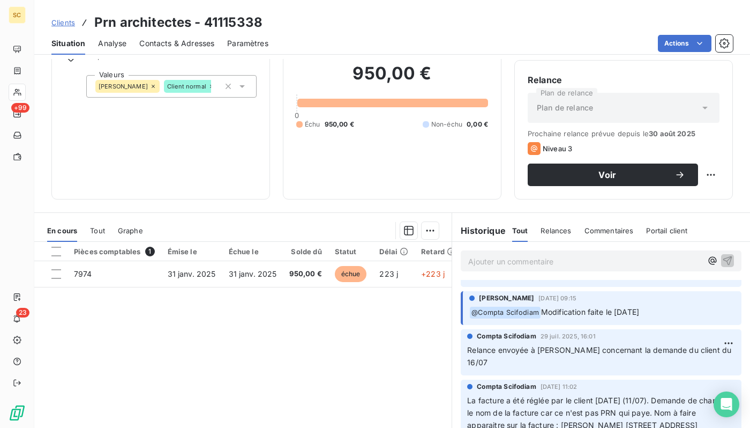
scroll to position [0, 0]
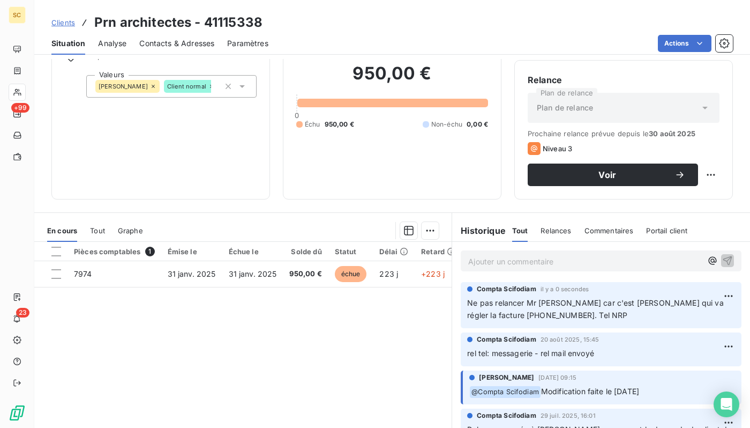
click at [196, 49] on div "Contacts & Adresses" at bounding box center [176, 43] width 75 height 23
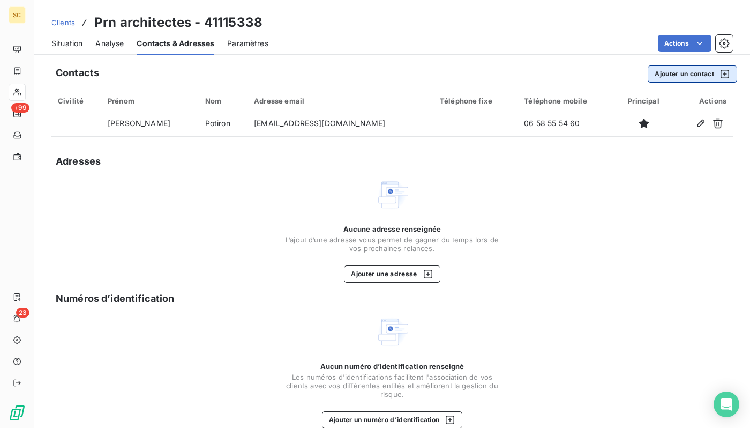
click at [676, 68] on button "Ajouter un contact" at bounding box center [692, 73] width 89 height 17
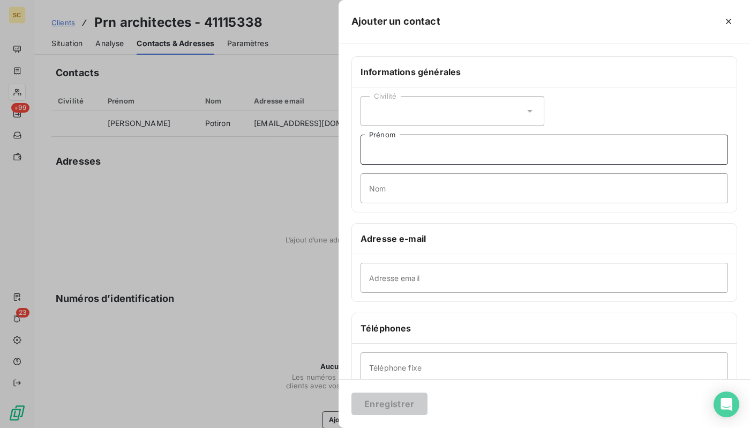
click at [461, 155] on input "Prénom" at bounding box center [545, 150] width 368 height 30
type input "[PERSON_NAME]"
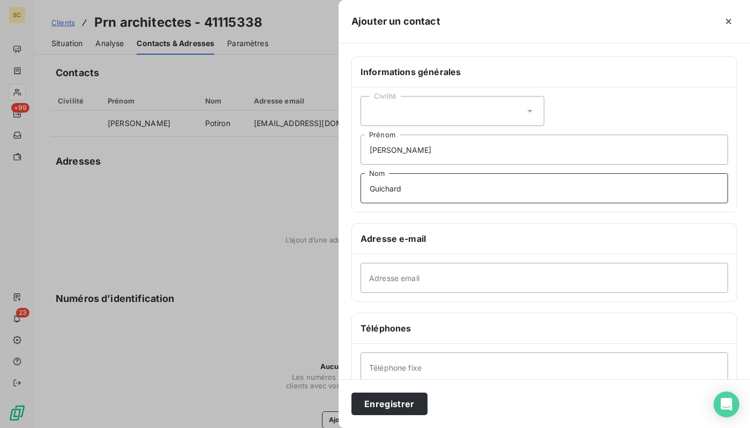
type input "Guichard"
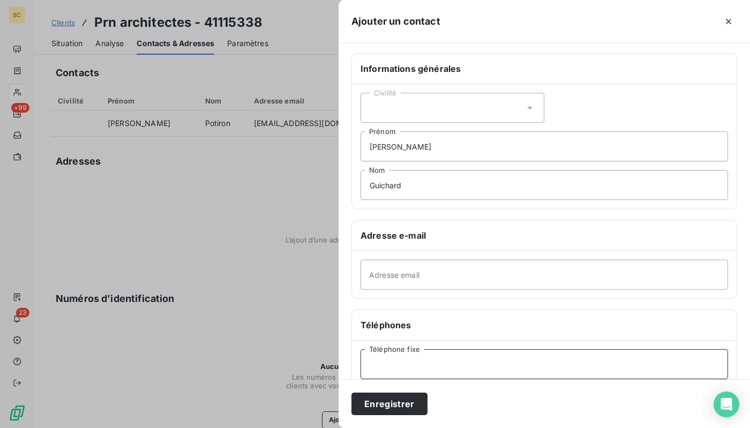
paste input "0614954673"
type input "0614954673"
click at [378, 406] on button "Enregistrer" at bounding box center [390, 403] width 76 height 23
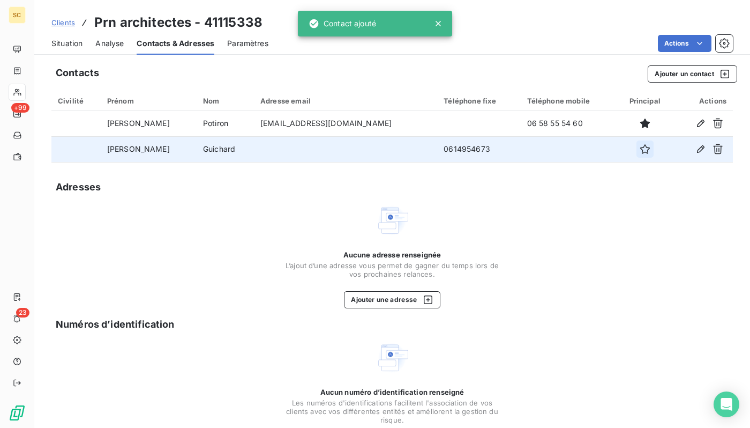
click at [640, 150] on icon "button" at bounding box center [645, 149] width 11 height 11
click at [600, 213] on div "Aucune adresse renseignée L’ajout d’une adresse vous permet de gagner du temps …" at bounding box center [392, 255] width 682 height 105
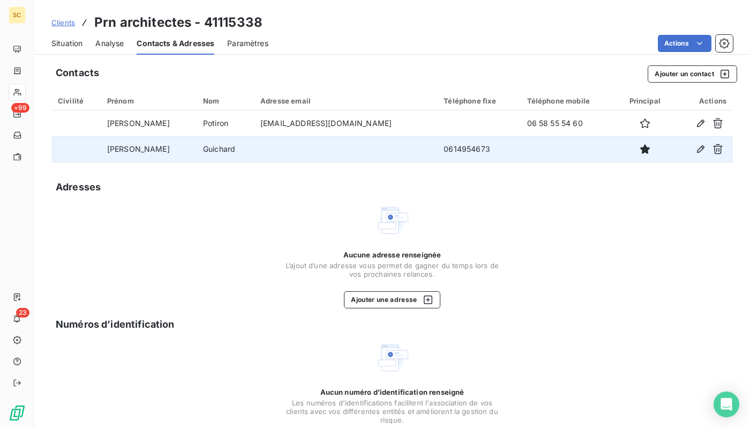
click at [73, 43] on span "Situation" at bounding box center [66, 43] width 31 height 11
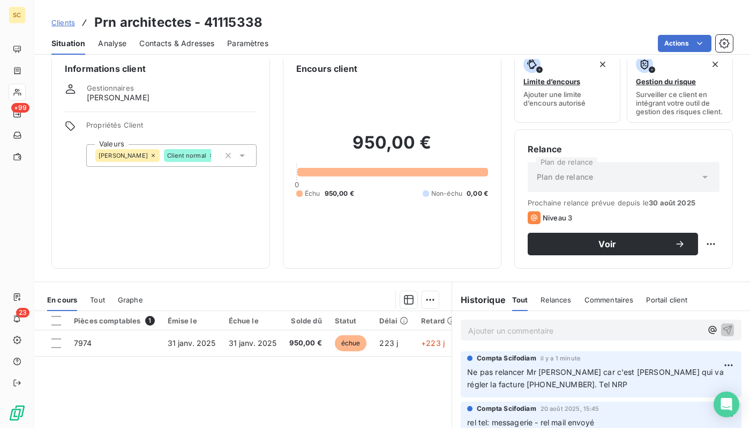
scroll to position [14, 0]
